Goal: Navigation & Orientation: Find specific page/section

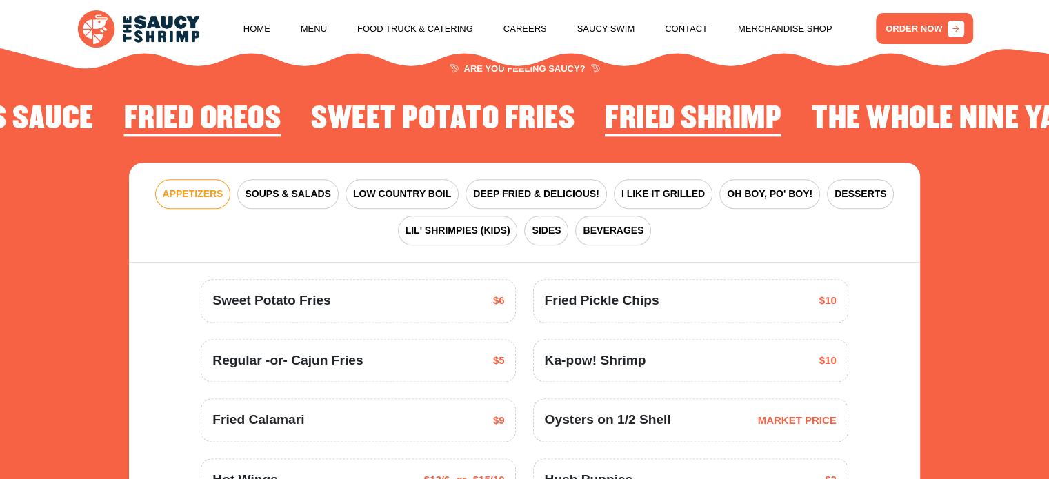
scroll to position [1683, 0]
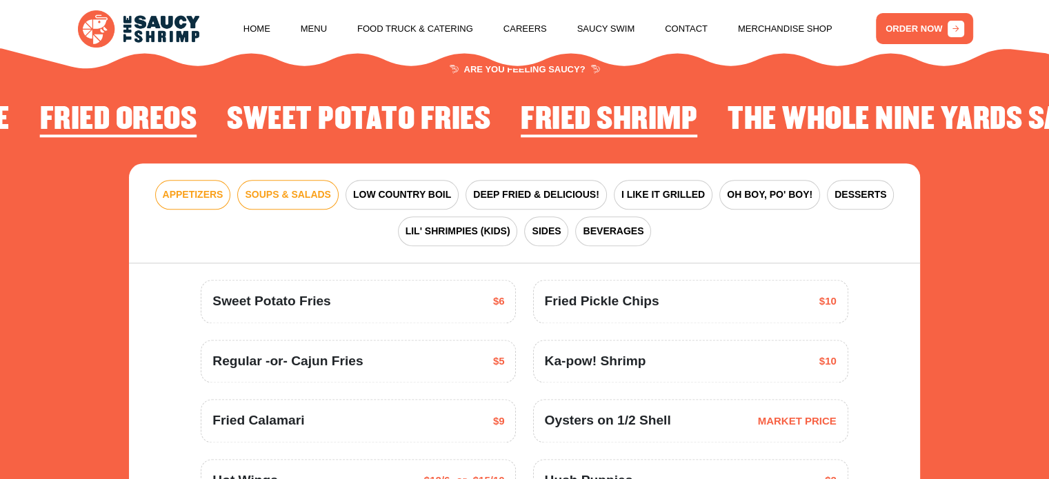
click at [306, 190] on span "SOUPS & SALADS" at bounding box center [288, 195] width 86 height 14
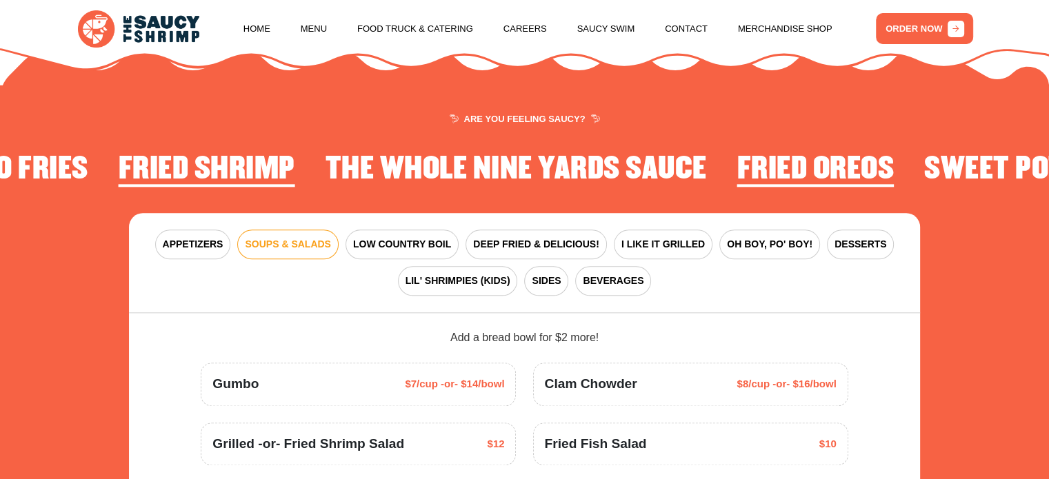
scroll to position [1614, 0]
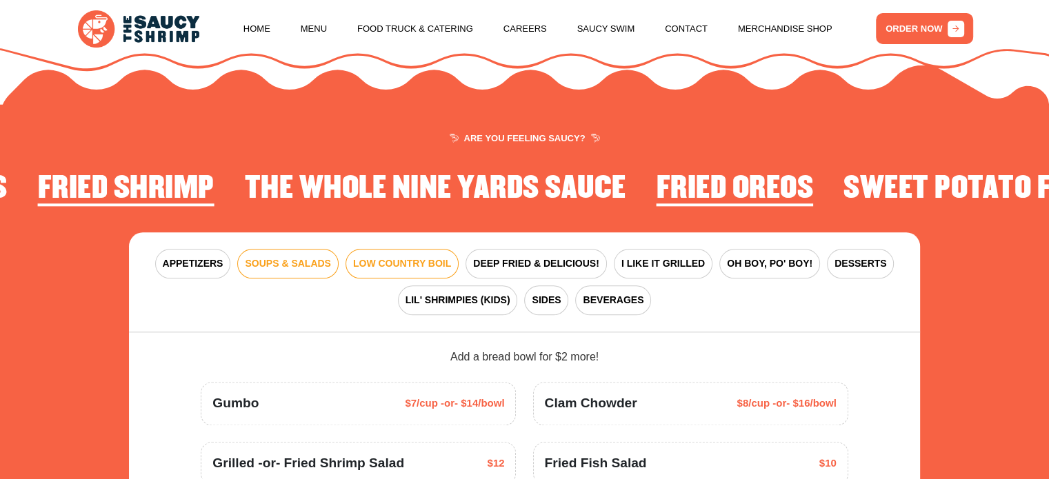
click at [408, 263] on span "LOW COUNTRY BOIL" at bounding box center [402, 264] width 98 height 14
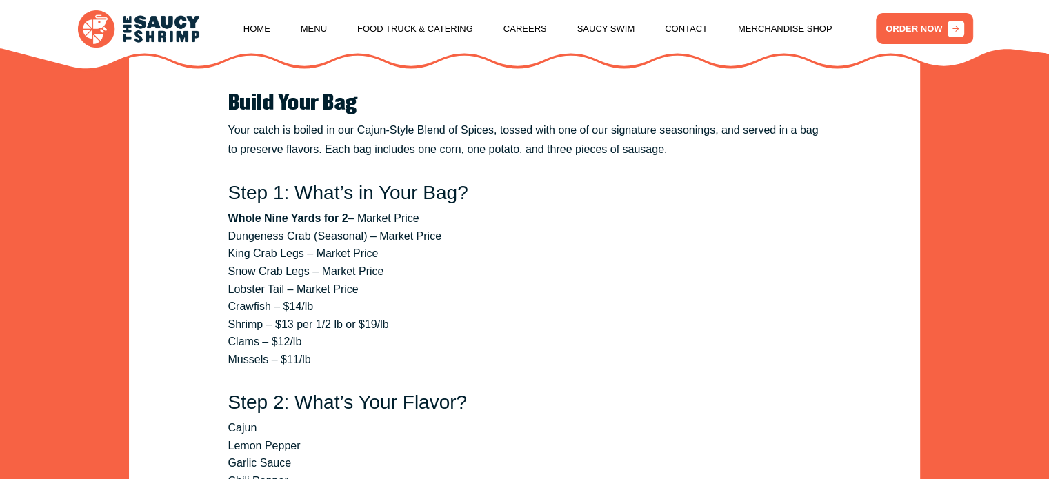
scroll to position [1683, 0]
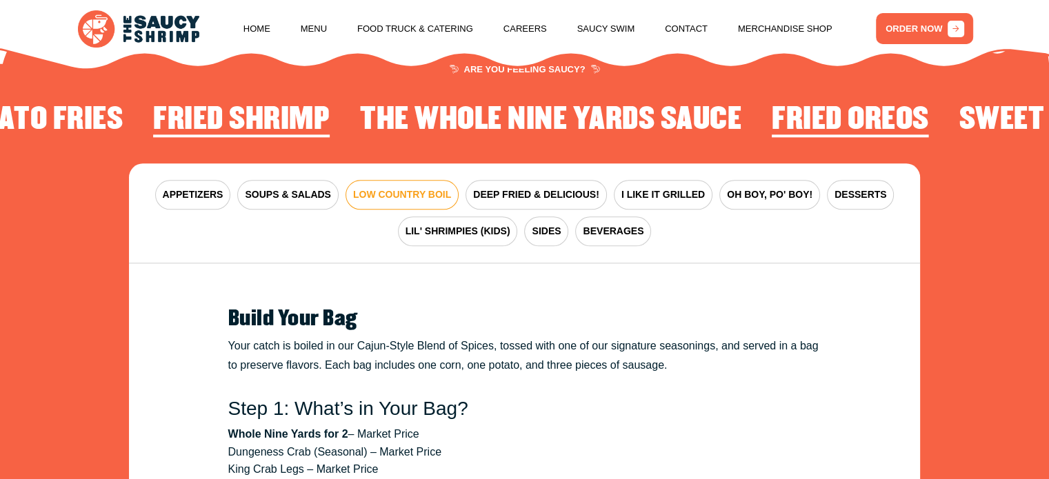
click at [423, 195] on span "LOW COUNTRY BOIL" at bounding box center [402, 195] width 98 height 14
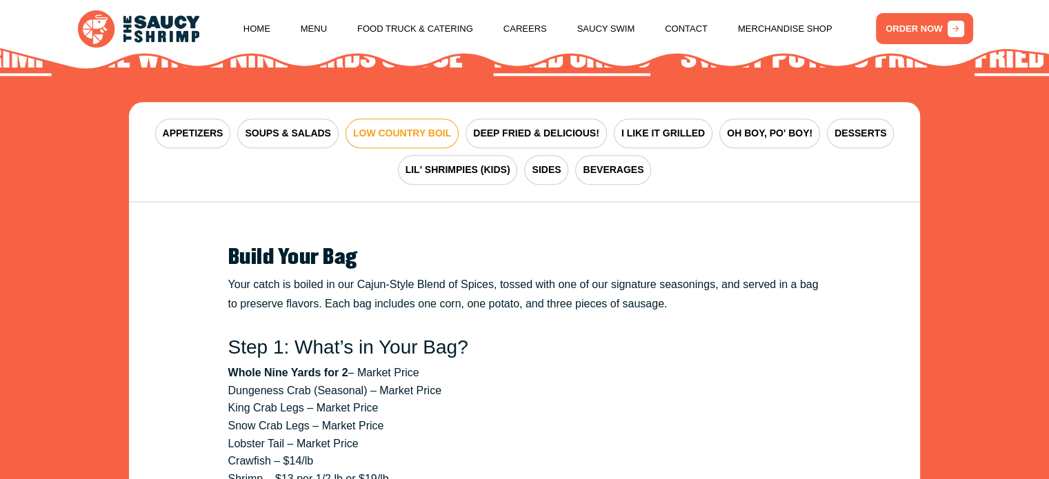
scroll to position [1614, 0]
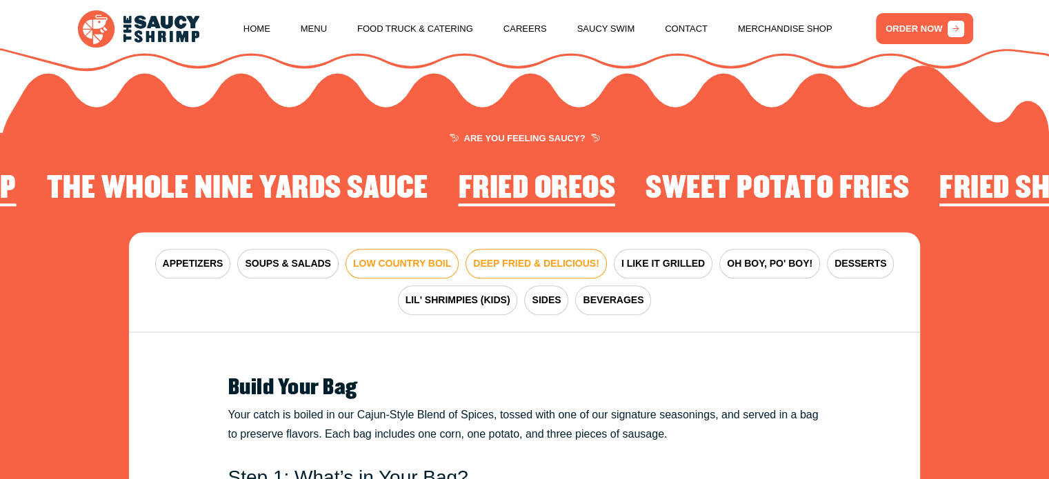
click at [499, 260] on span "DEEP FRIED & DELICIOUS!" at bounding box center [536, 264] width 126 height 14
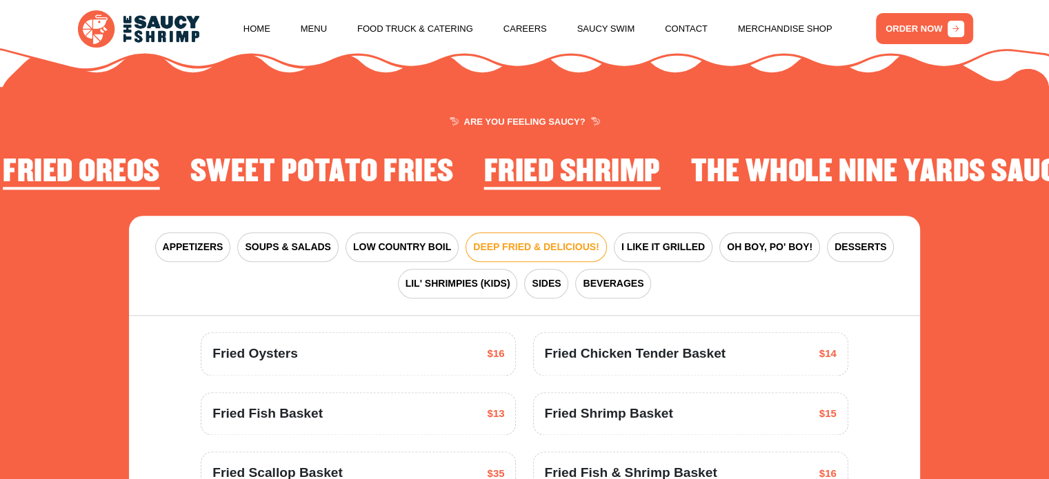
scroll to position [1546, 0]
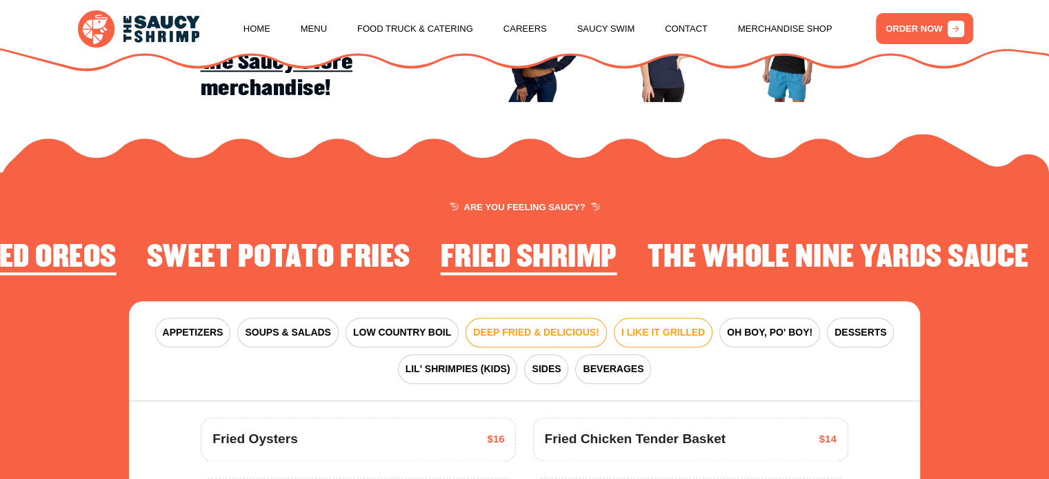
click at [651, 326] on span "I LIKE IT GRILLED" at bounding box center [662, 333] width 83 height 14
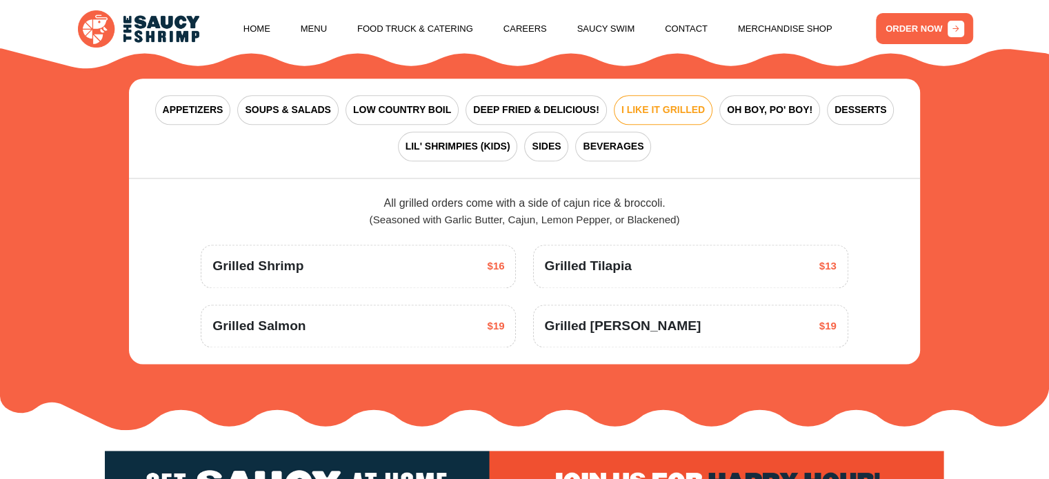
scroll to position [1614, 0]
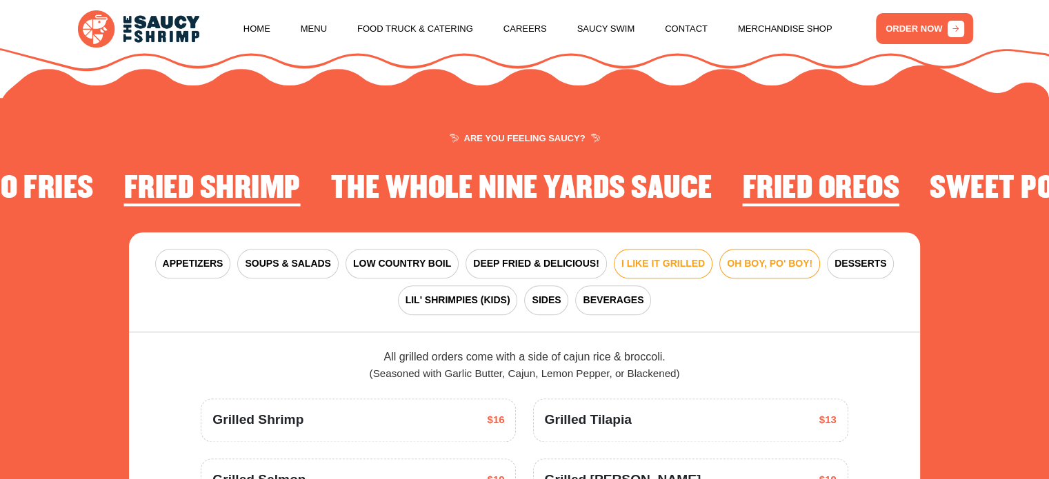
click at [770, 270] on button "OH BOY, PO' BOY!" at bounding box center [769, 264] width 101 height 30
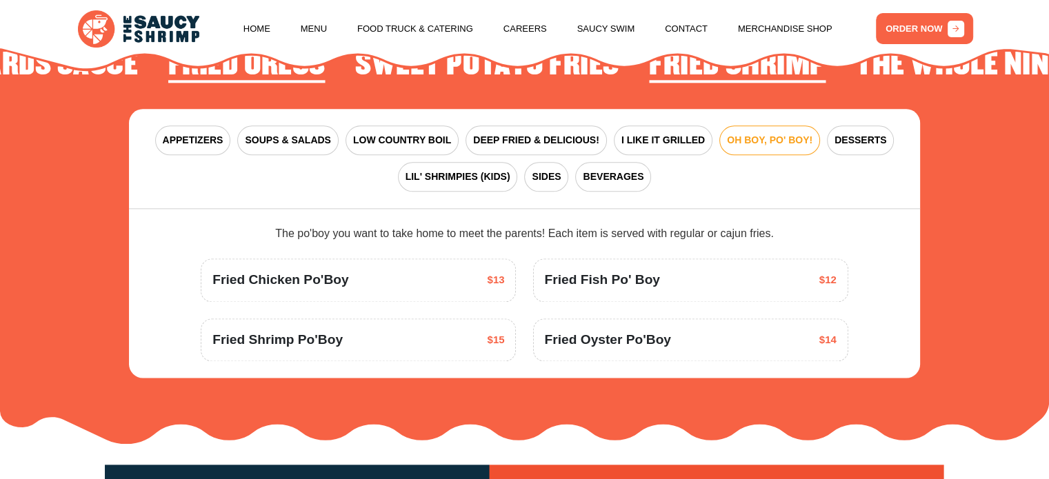
scroll to position [1752, 0]
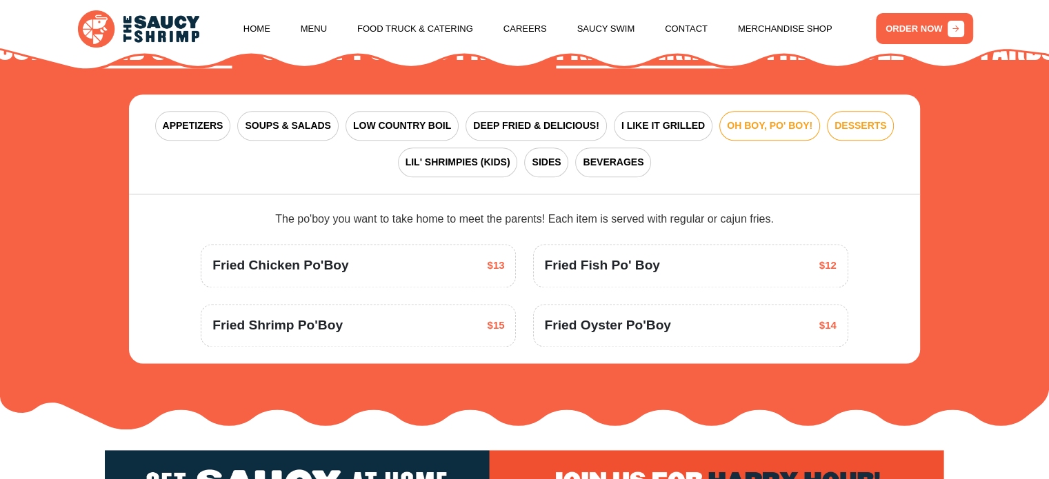
click at [836, 126] on span "DESSERTS" at bounding box center [860, 126] width 52 height 14
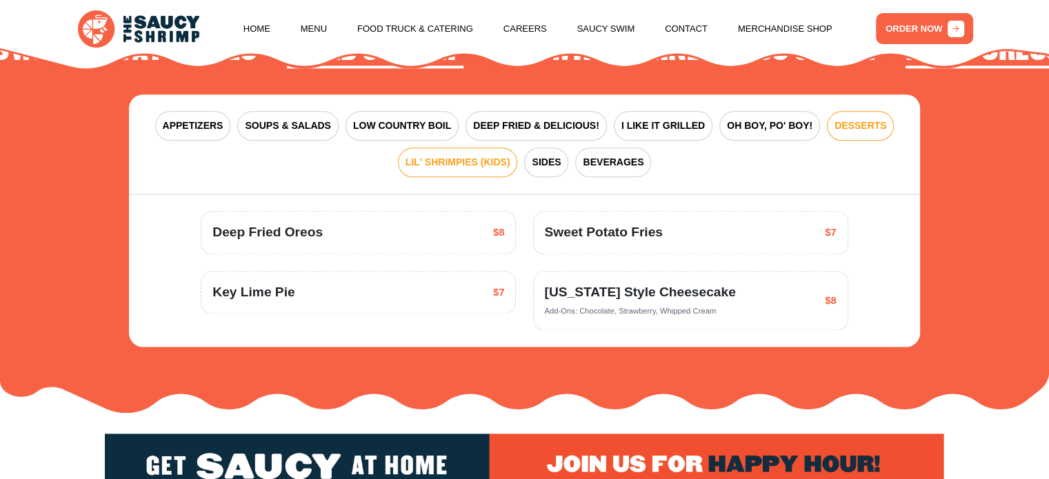
click at [422, 159] on span "LIL' SHRIMPIES (KIDS)" at bounding box center [458, 162] width 105 height 14
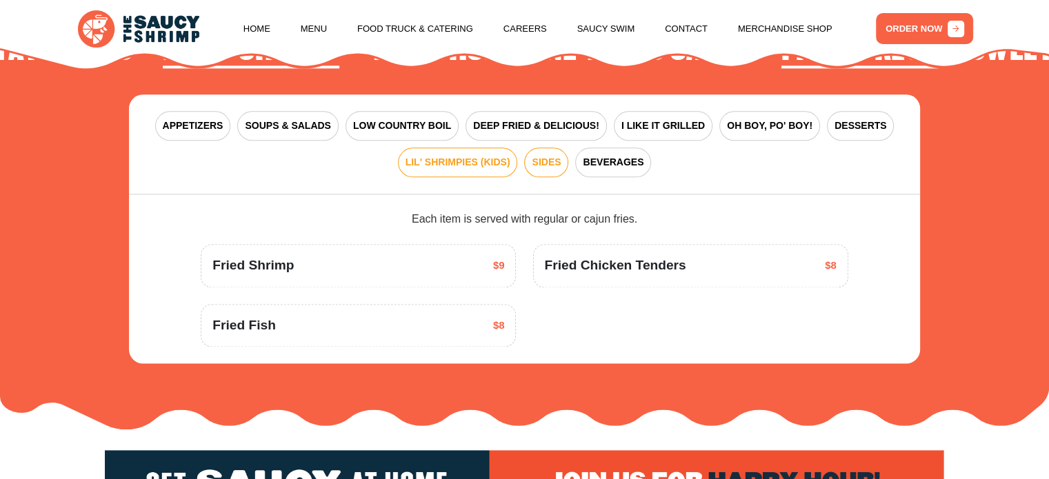
click at [552, 160] on span "SIDES" at bounding box center [546, 162] width 29 height 14
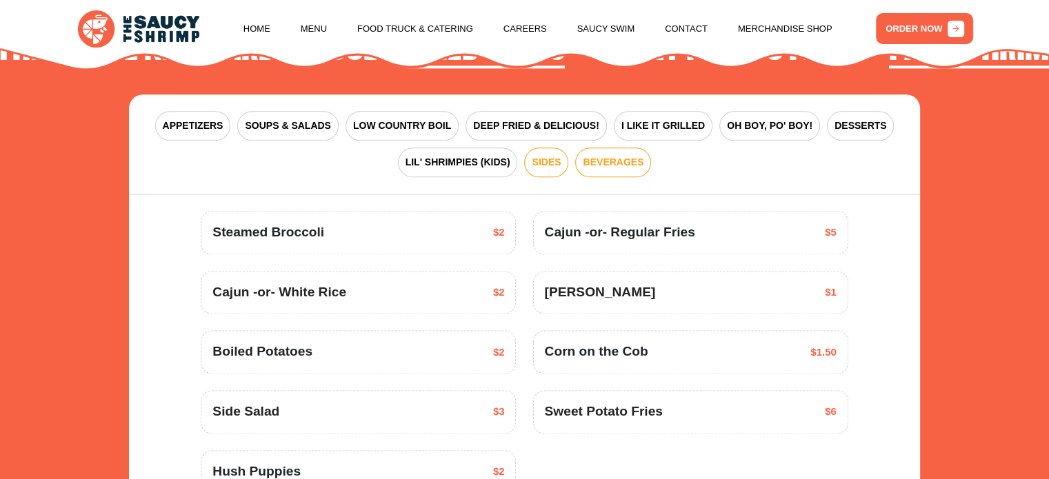
click at [623, 152] on button "BEVERAGES" at bounding box center [613, 163] width 76 height 30
